Goal: Task Accomplishment & Management: Manage account settings

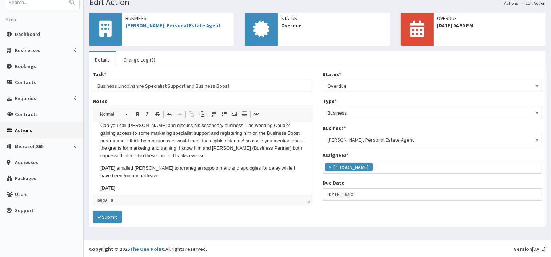
scroll to position [12, 0]
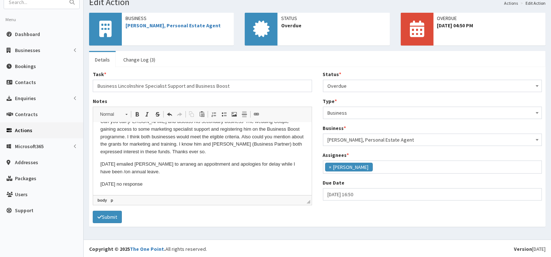
click at [537, 83] on span at bounding box center [537, 85] width 7 height 10
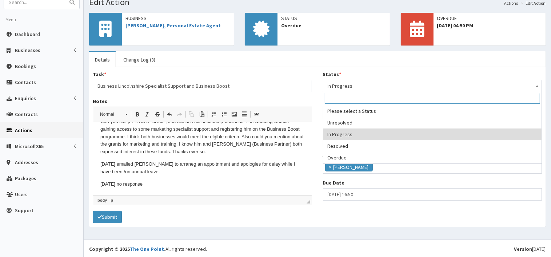
click at [540, 85] on span at bounding box center [537, 85] width 7 height 10
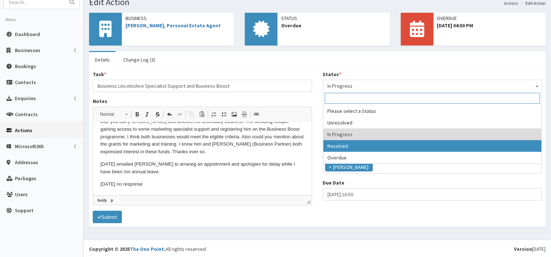
select select "3"
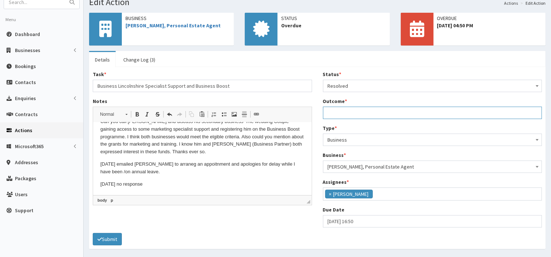
click at [350, 113] on input "Outcome *" at bounding box center [432, 113] width 219 height 12
type input "No response"
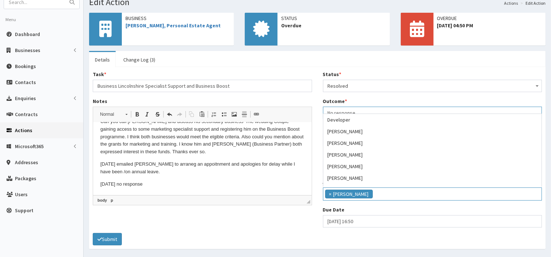
scroll to position [58, 0]
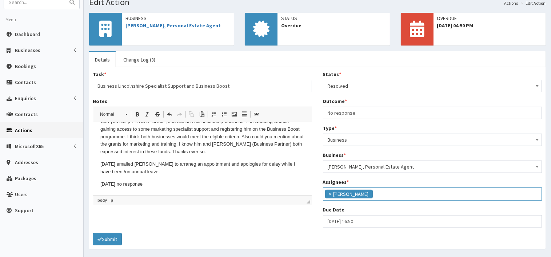
click at [111, 237] on button "Submit" at bounding box center [107, 239] width 29 height 12
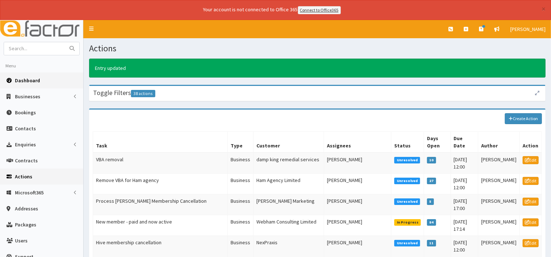
click at [34, 82] on span "Dashboard" at bounding box center [27, 80] width 25 height 7
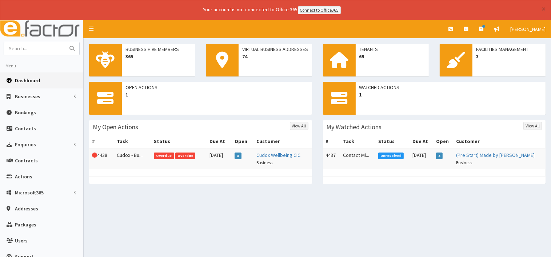
click at [37, 84] on link "Dashboard" at bounding box center [41, 80] width 83 height 16
click at [38, 79] on span "Dashboard" at bounding box center [27, 80] width 25 height 7
click at [43, 79] on link "Dashboard" at bounding box center [41, 80] width 83 height 16
click at [32, 51] on input "text" at bounding box center [34, 48] width 61 height 13
type input "[PERSON_NAME]"
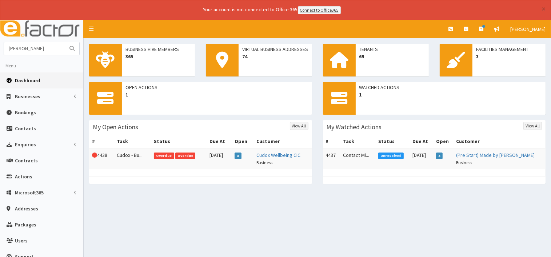
click at [74, 47] on icon "submit" at bounding box center [72, 48] width 5 height 5
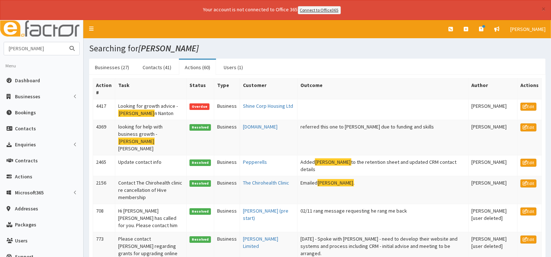
click at [34, 47] on input "julia" at bounding box center [34, 48] width 61 height 13
type input "j"
type input "east coast pictures"
click at [65, 42] on button "submit" at bounding box center [72, 48] width 15 height 13
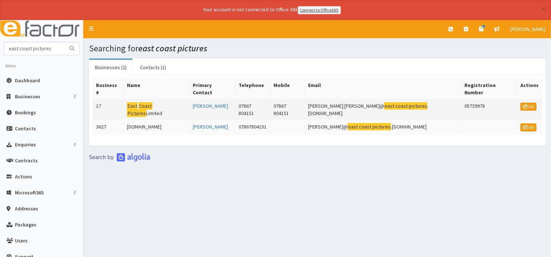
click at [152, 102] on mark "Coast" at bounding box center [146, 106] width 14 height 8
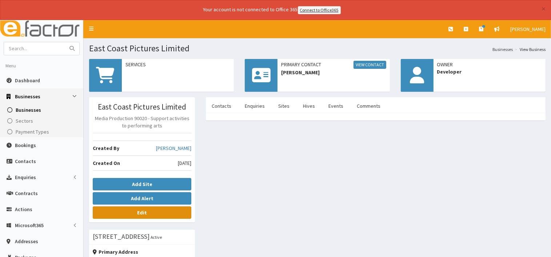
click at [157, 210] on link "Edit" at bounding box center [142, 212] width 99 height 12
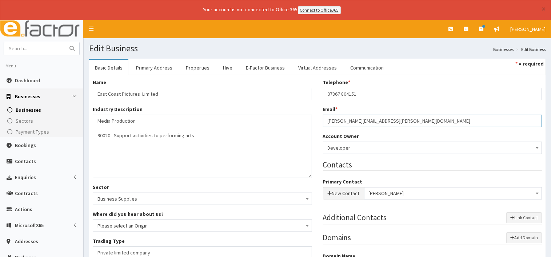
drag, startPoint x: 421, startPoint y: 122, endPoint x: 309, endPoint y: 125, distance: 111.8
click at [309, 125] on div "Name * East Coast Pictures Limited Industry Description * Media Production 9002…" at bounding box center [317, 225] width 460 height 293
click at [29, 80] on span "Dashboard" at bounding box center [27, 80] width 25 height 7
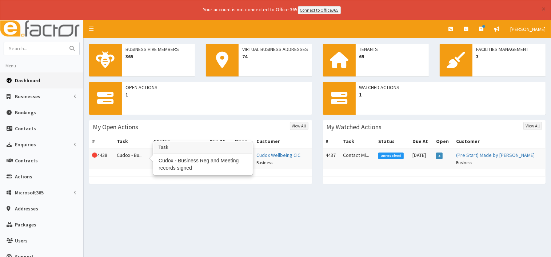
click at [127, 156] on td "Cudox - Bu..." at bounding box center [132, 158] width 37 height 21
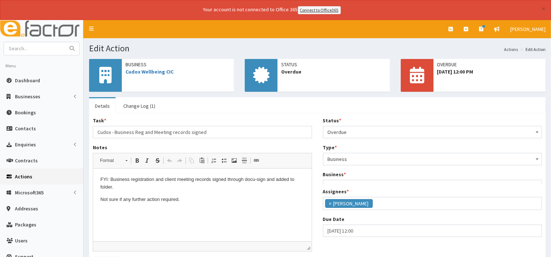
scroll to position [25, 0]
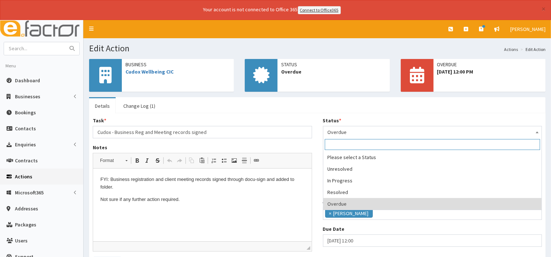
click at [539, 132] on b at bounding box center [537, 132] width 3 height 2
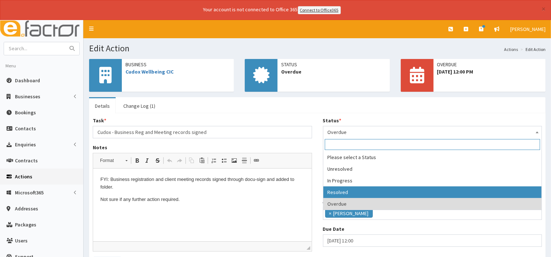
select select "3"
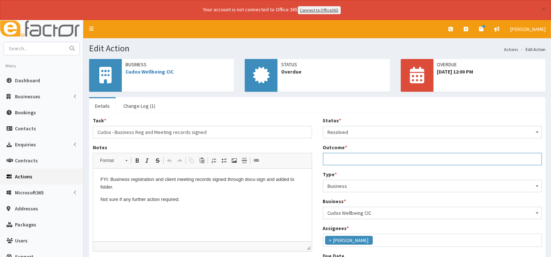
click at [352, 160] on input "Outcome *" at bounding box center [432, 159] width 219 height 12
type input "No response"
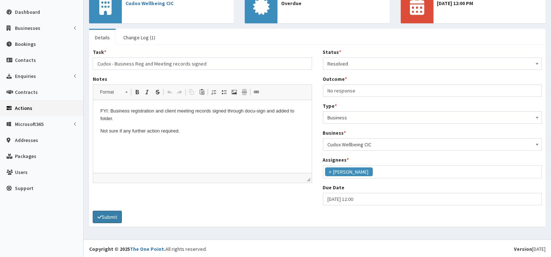
click at [111, 214] on button "Submit" at bounding box center [107, 217] width 29 height 12
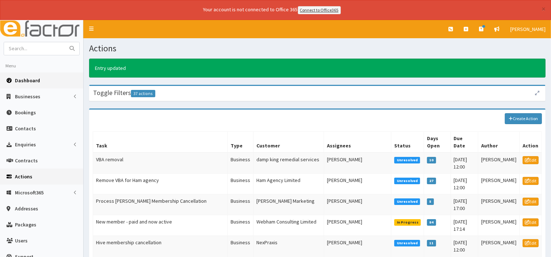
click at [28, 79] on span "Dashboard" at bounding box center [27, 80] width 25 height 7
